Goal: Transaction & Acquisition: Purchase product/service

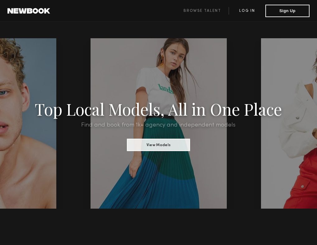
click at [248, 7] on link "Log in" at bounding box center [246, 10] width 37 height 7
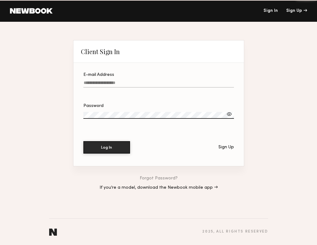
type input "**********"
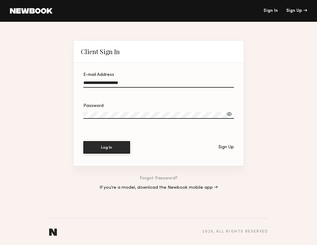
click at [156, 83] on input "**********" at bounding box center [158, 83] width 150 height 7
click at [104, 149] on button "Log In" at bounding box center [106, 147] width 47 height 12
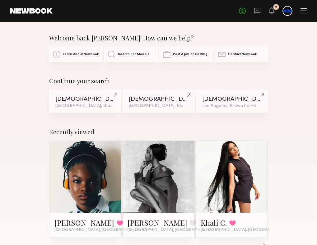
click at [300, 12] on div at bounding box center [303, 10] width 7 height 5
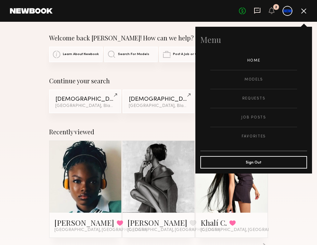
click at [258, 11] on icon at bounding box center [257, 10] width 7 height 7
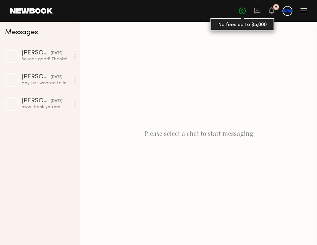
click at [240, 11] on link "No fees up to $5,000" at bounding box center [242, 10] width 7 height 7
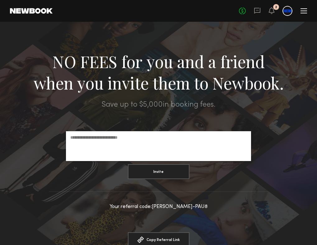
click at [127, 140] on input "email" at bounding box center [158, 137] width 176 height 6
drag, startPoint x: 164, startPoint y: 207, endPoint x: 200, endPoint y: 208, distance: 36.1
click at [200, 208] on div "Your referral code: [PERSON_NAME]-PAU8" at bounding box center [158, 206] width 317 height 5
copy div "[PERSON_NAME]-PAU8"
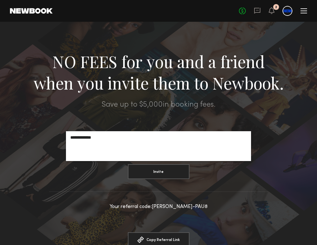
click at [143, 148] on div "**********" at bounding box center [158, 146] width 185 height 30
type input "**********"
click at [147, 172] on button "Invite" at bounding box center [159, 171] width 62 height 15
click at [305, 14] on div "No fees up to $5,000 2" at bounding box center [273, 11] width 68 height 10
click at [289, 10] on div at bounding box center [287, 11] width 10 height 10
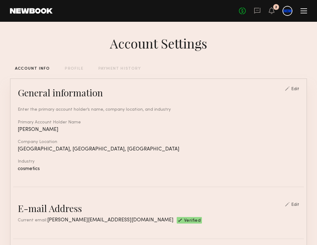
click at [286, 10] on div at bounding box center [287, 11] width 10 height 10
click at [303, 11] on div at bounding box center [303, 11] width 7 height 1
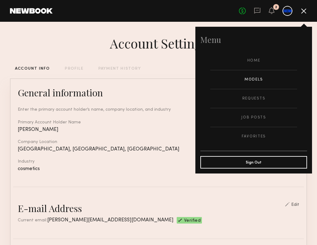
click at [256, 73] on link "Models" at bounding box center [253, 79] width 87 height 19
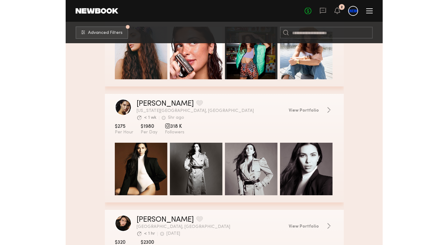
scroll to position [593, 0]
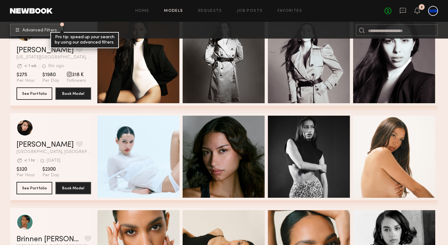
click at [44, 29] on span "Advanced Filters" at bounding box center [39, 30] width 34 height 4
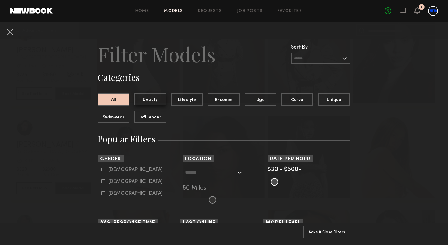
click at [149, 99] on button "Beauty" at bounding box center [150, 99] width 32 height 12
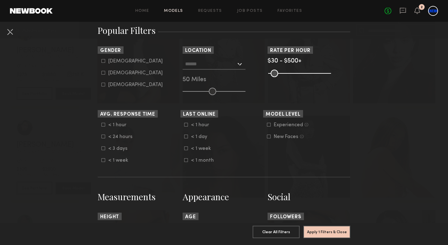
scroll to position [112, 0]
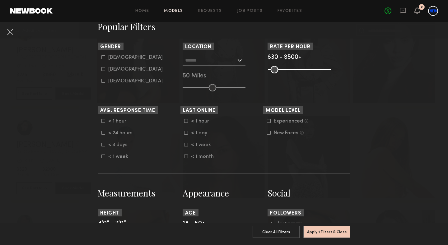
click at [112, 67] on div "[DEMOGRAPHIC_DATA]" at bounding box center [135, 69] width 54 height 4
type input "**"
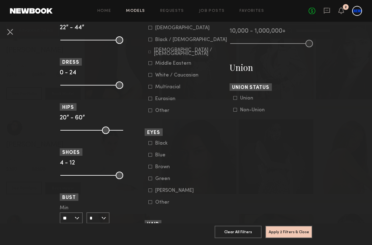
scroll to position [353, 0]
click at [151, 28] on icon at bounding box center [150, 28] width 4 height 4
click at [275, 230] on button "Apply 3 Filters & Close" at bounding box center [288, 231] width 47 height 12
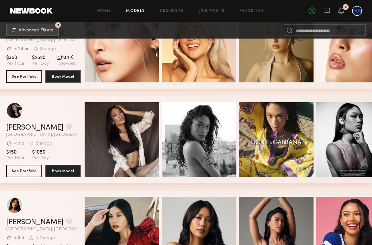
scroll to position [579, 0]
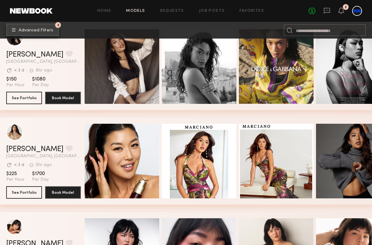
scroll to position [1803, 0]
